Goal: Transaction & Acquisition: Purchase product/service

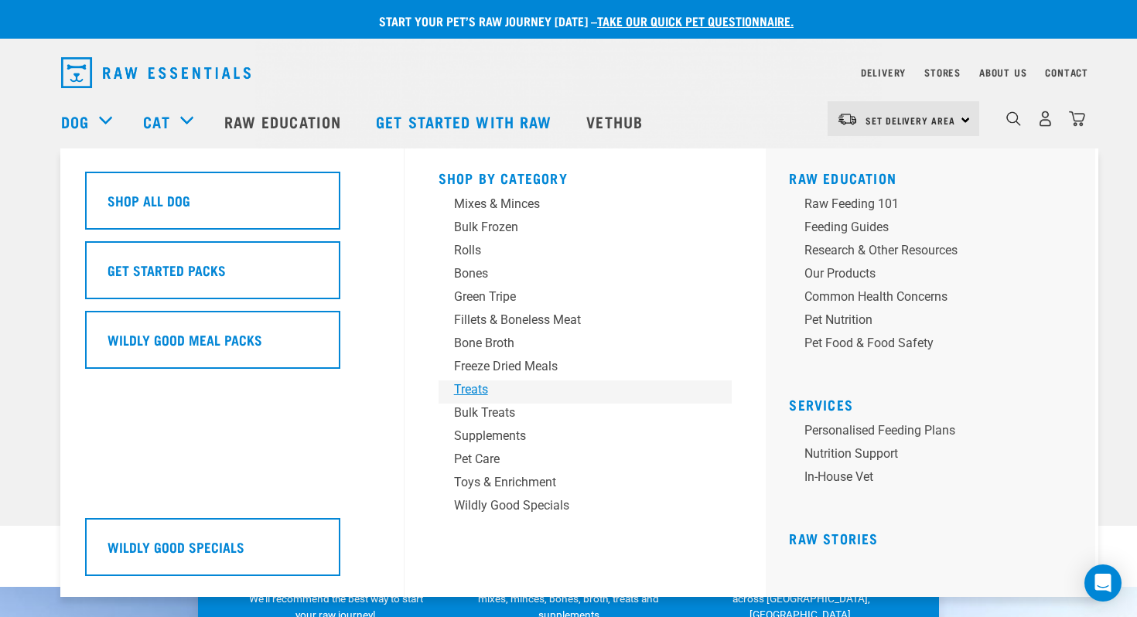
click at [467, 385] on div "Treats" at bounding box center [574, 389] width 241 height 19
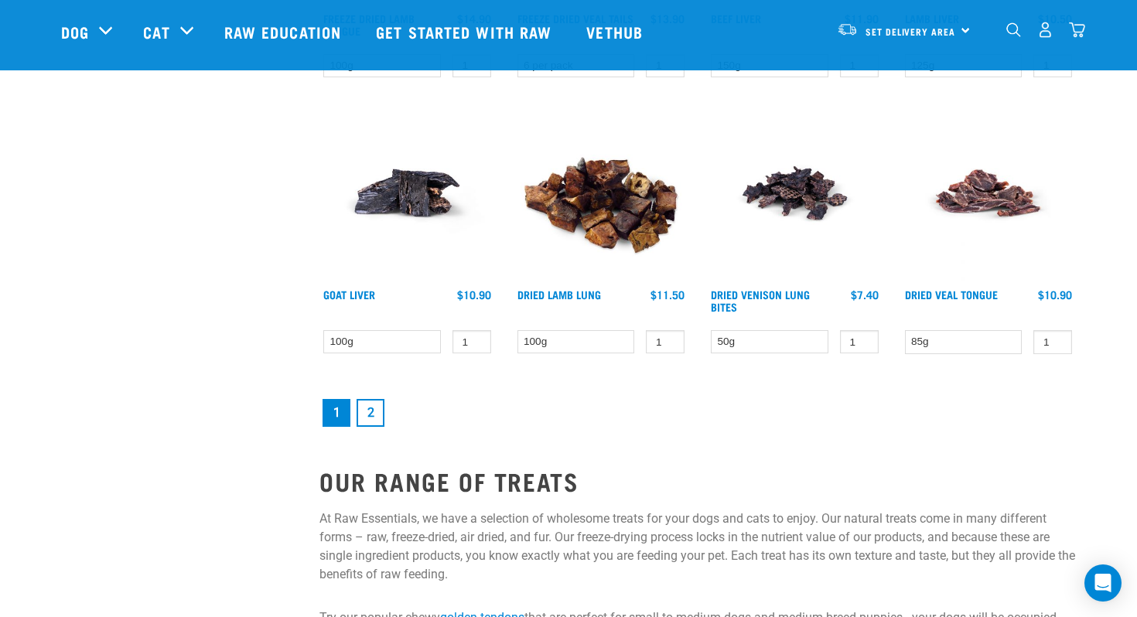
scroll to position [2062, 0]
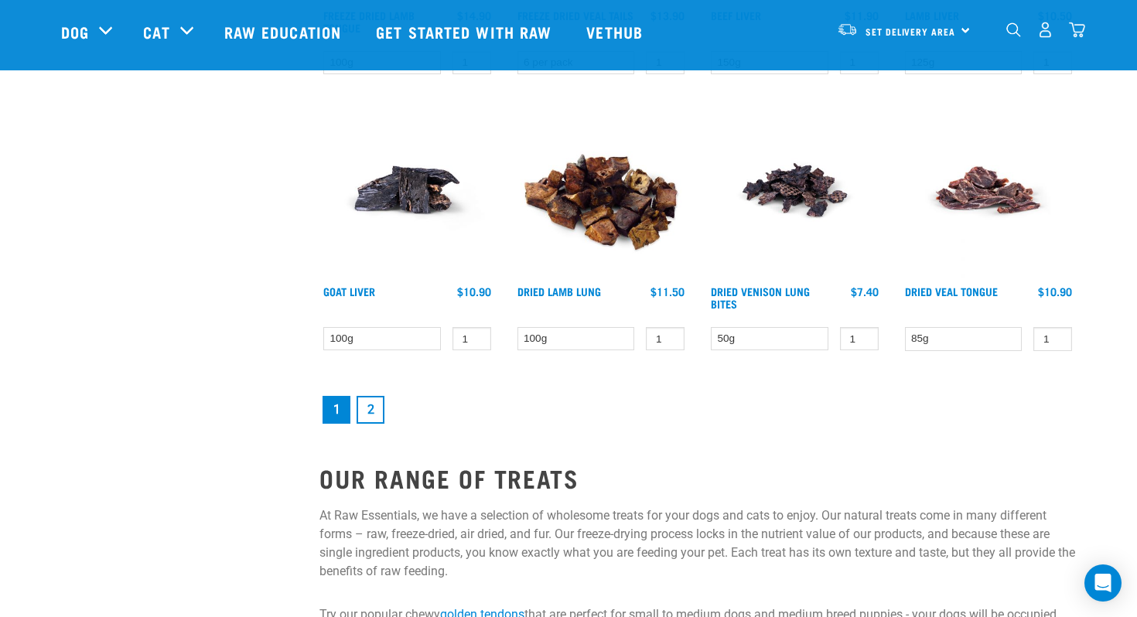
click at [360, 403] on link "2" at bounding box center [370, 410] width 28 height 28
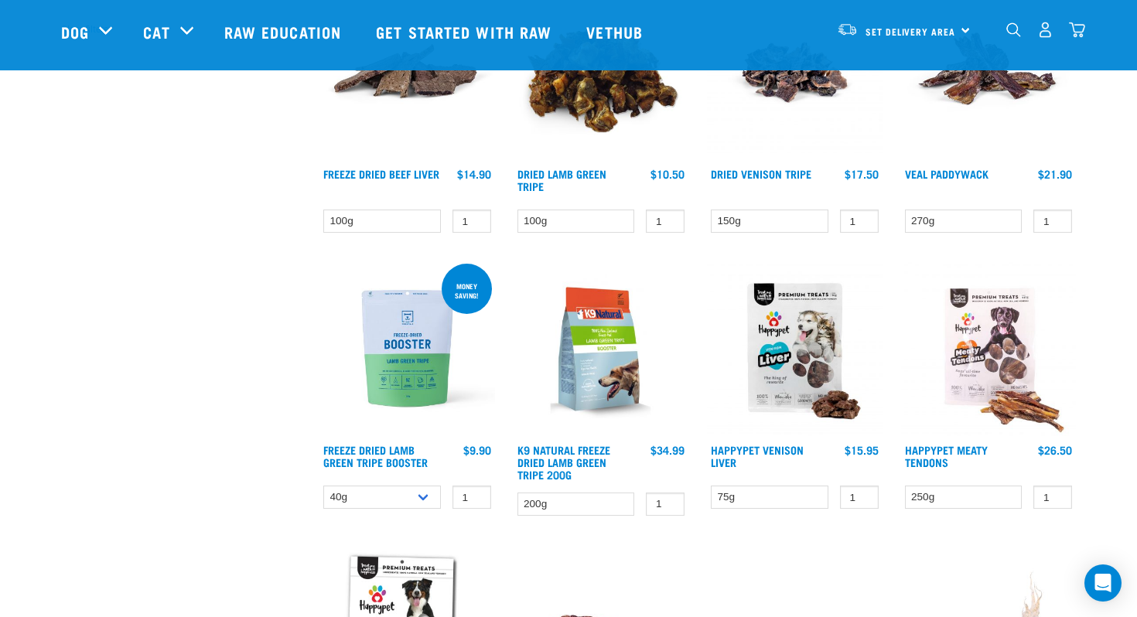
scroll to position [528, 0]
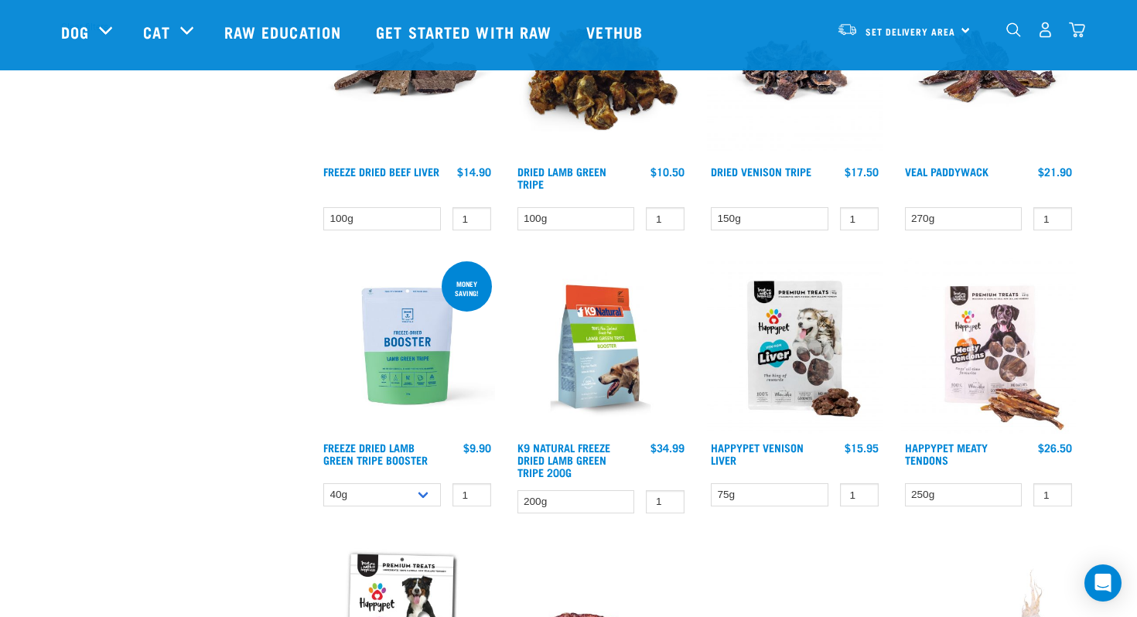
click at [949, 350] on img at bounding box center [989, 346] width 176 height 176
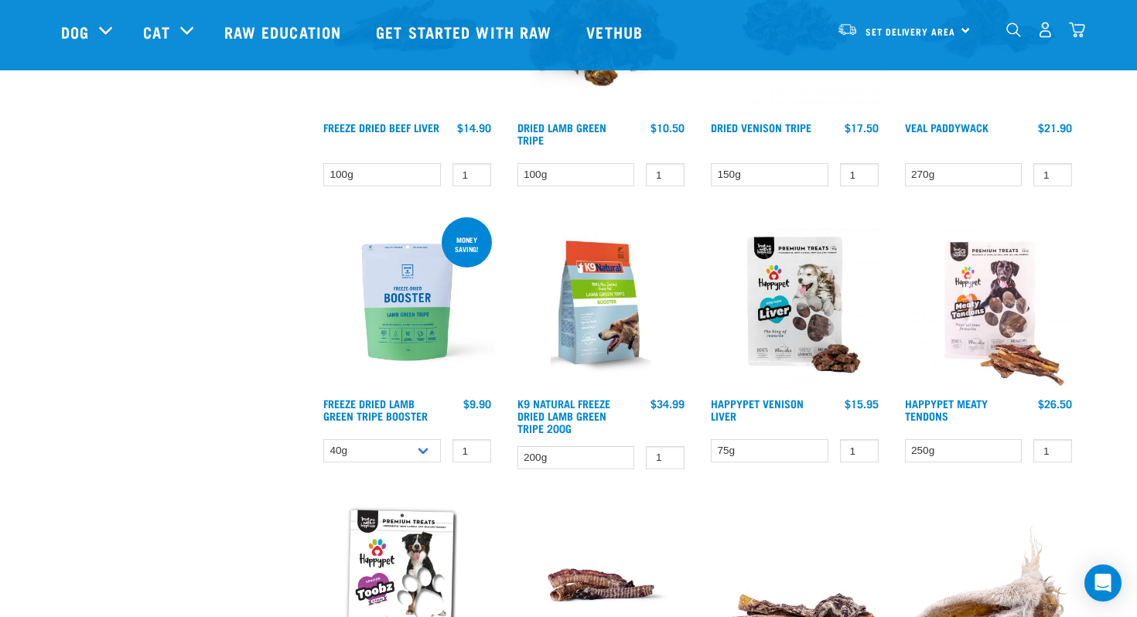
scroll to position [594, 0]
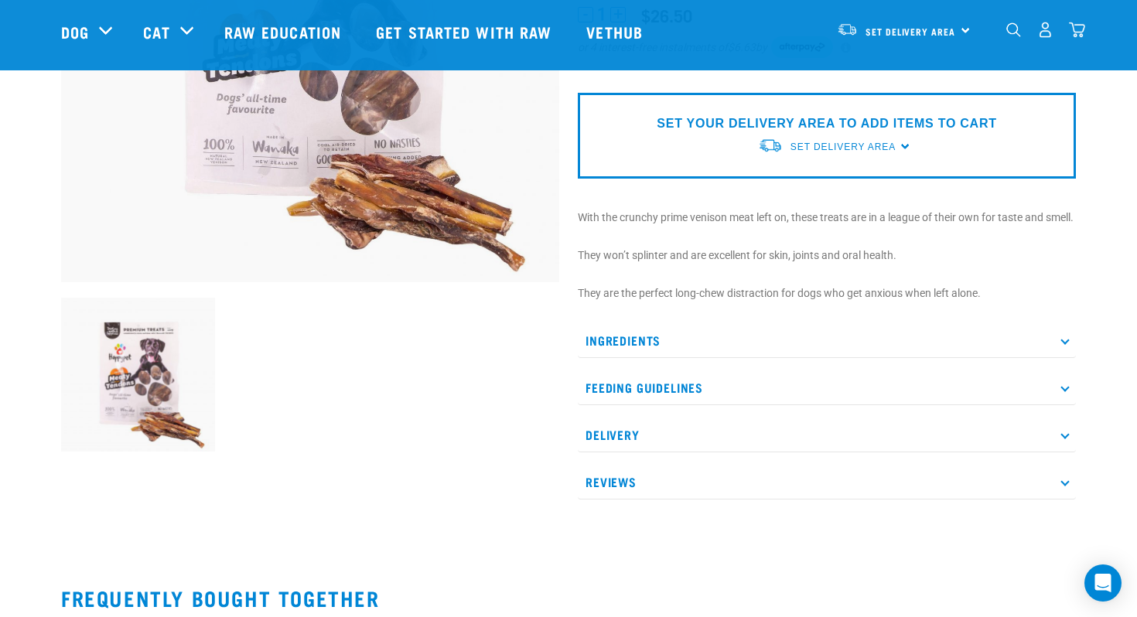
scroll to position [331, 0]
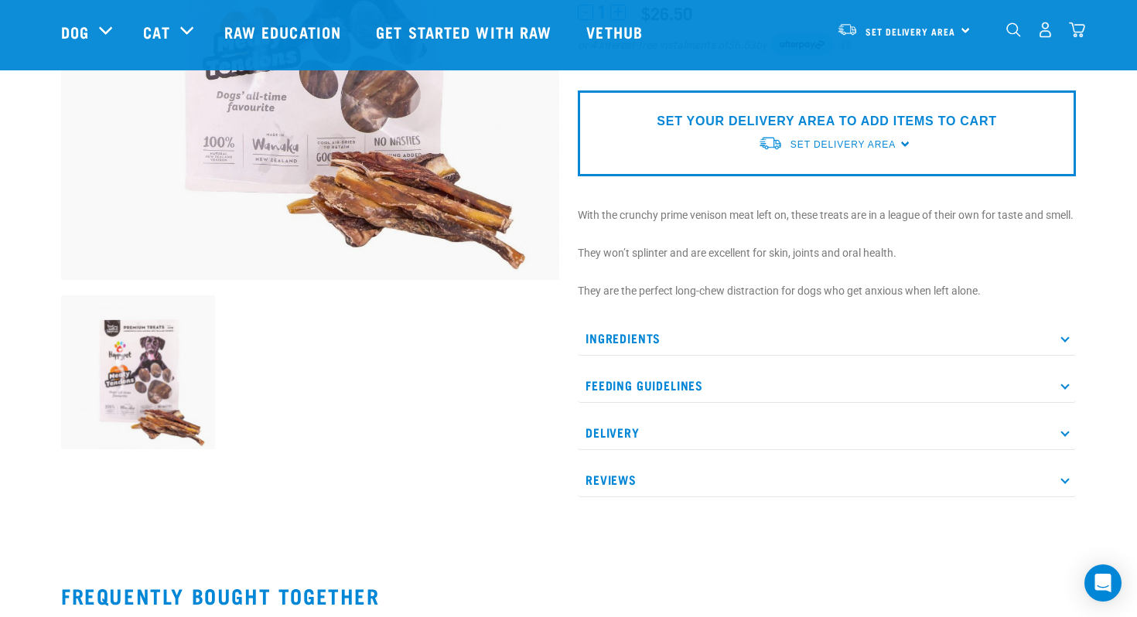
click at [610, 403] on p "Feeding Guidelines" at bounding box center [827, 385] width 498 height 35
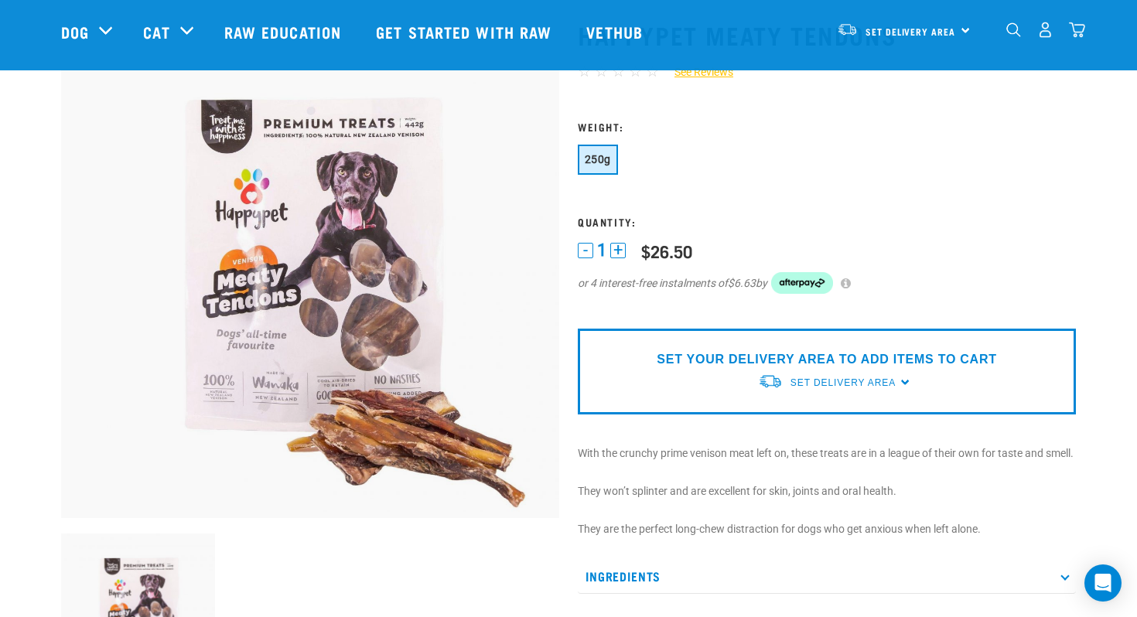
scroll to position [101, 0]
